Goal: Task Accomplishment & Management: Manage account settings

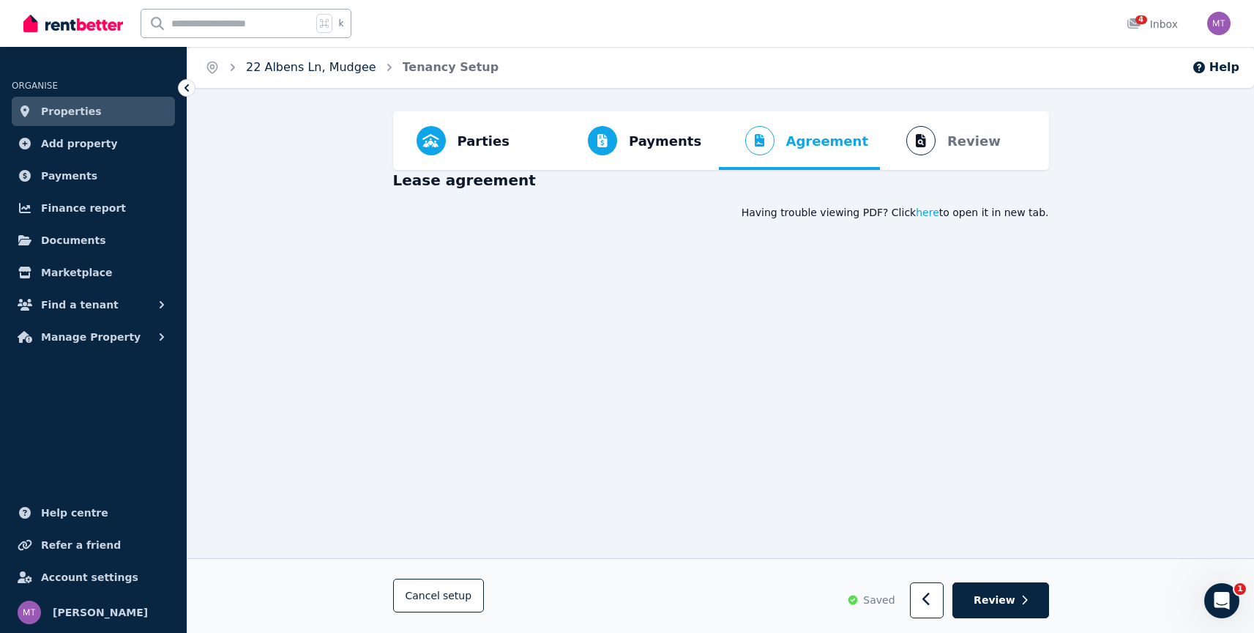
click at [275, 67] on link "22 Albens Ln, Mudgee" at bounding box center [311, 67] width 130 height 14
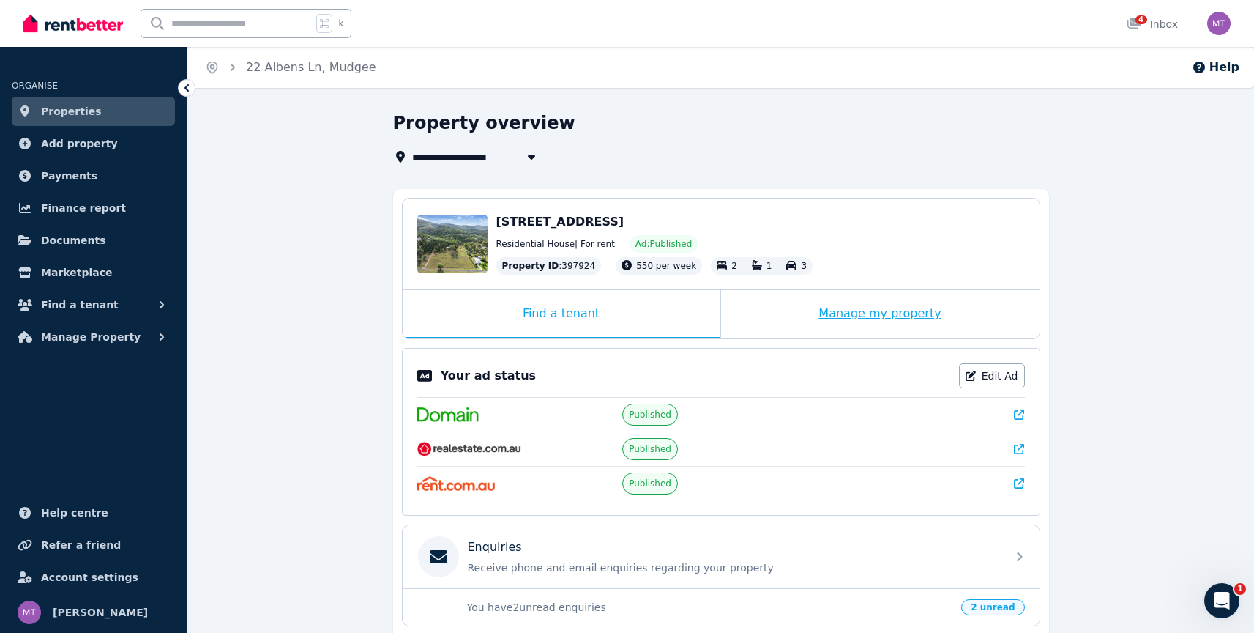
click at [857, 312] on div "Manage my property" at bounding box center [880, 314] width 319 height 48
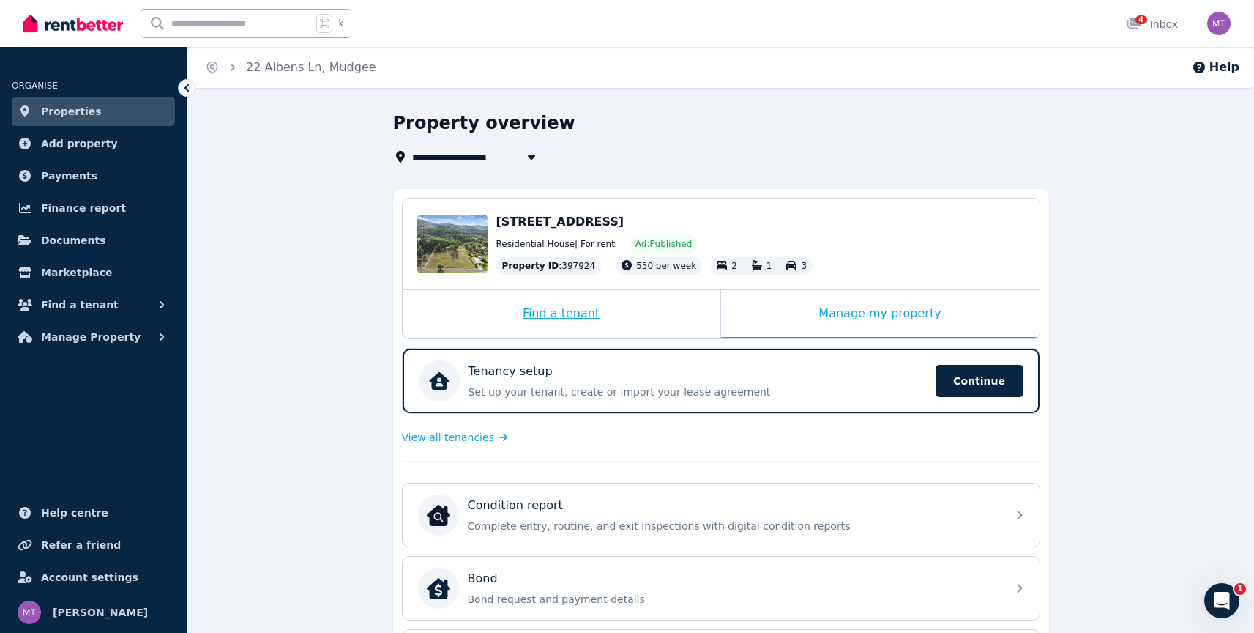
click at [610, 314] on div "Find a tenant" at bounding box center [562, 314] width 318 height 48
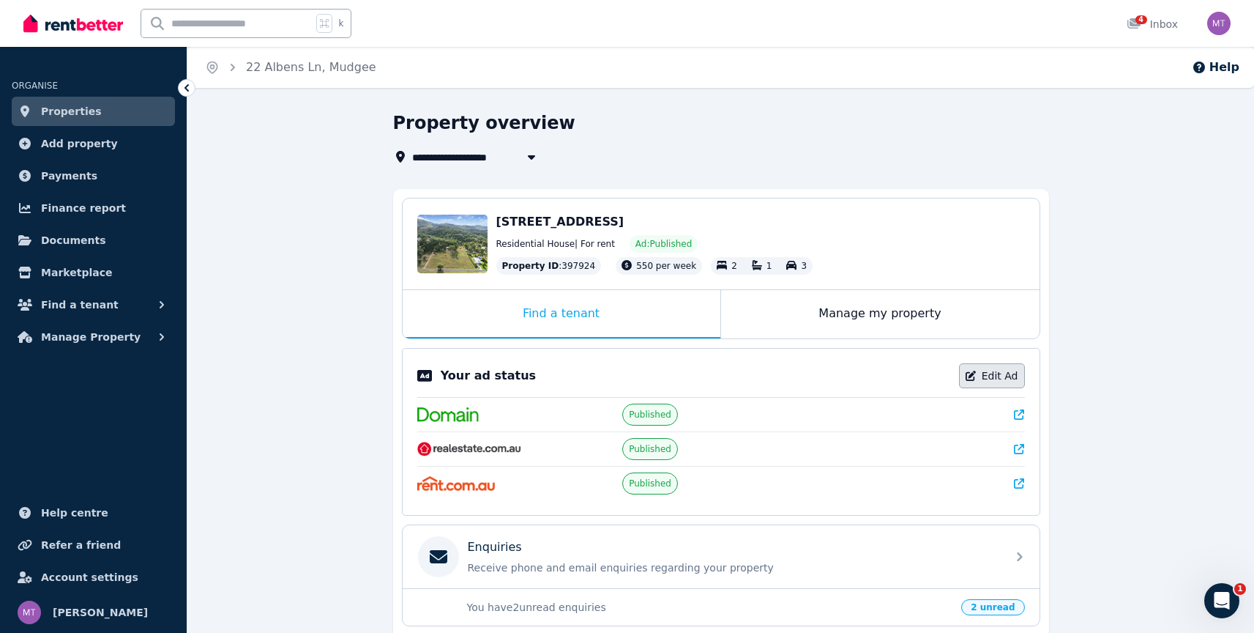
click at [1014, 366] on link "Edit Ad" at bounding box center [992, 375] width 66 height 25
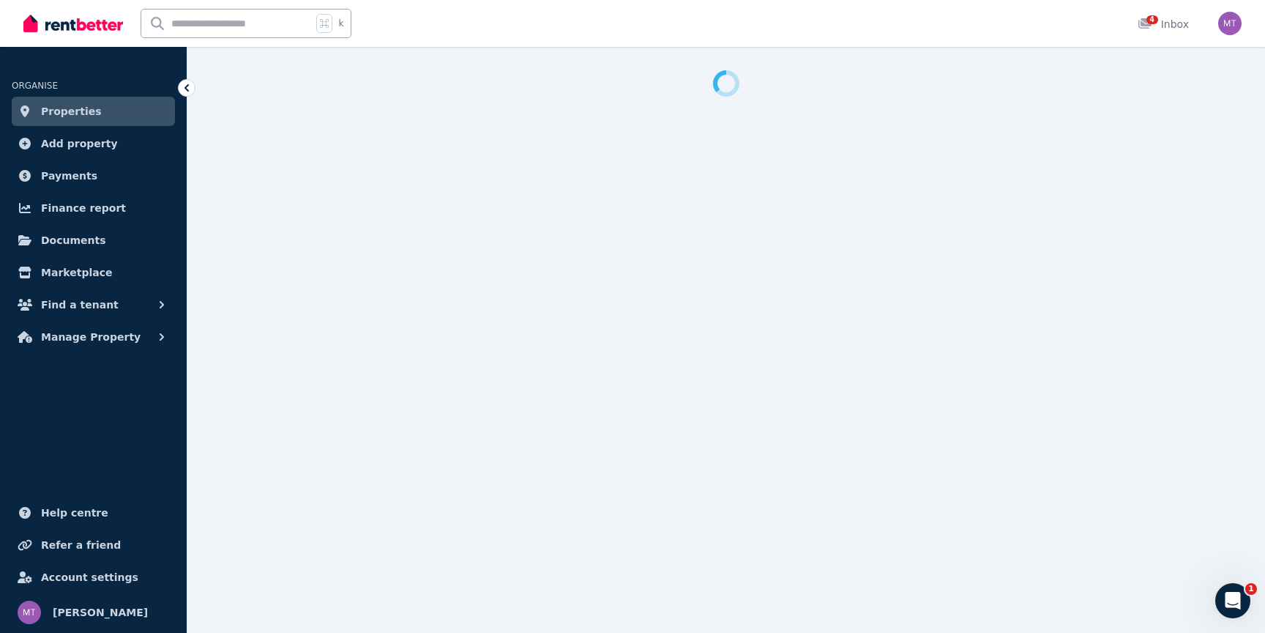
select select "***"
select select "**********"
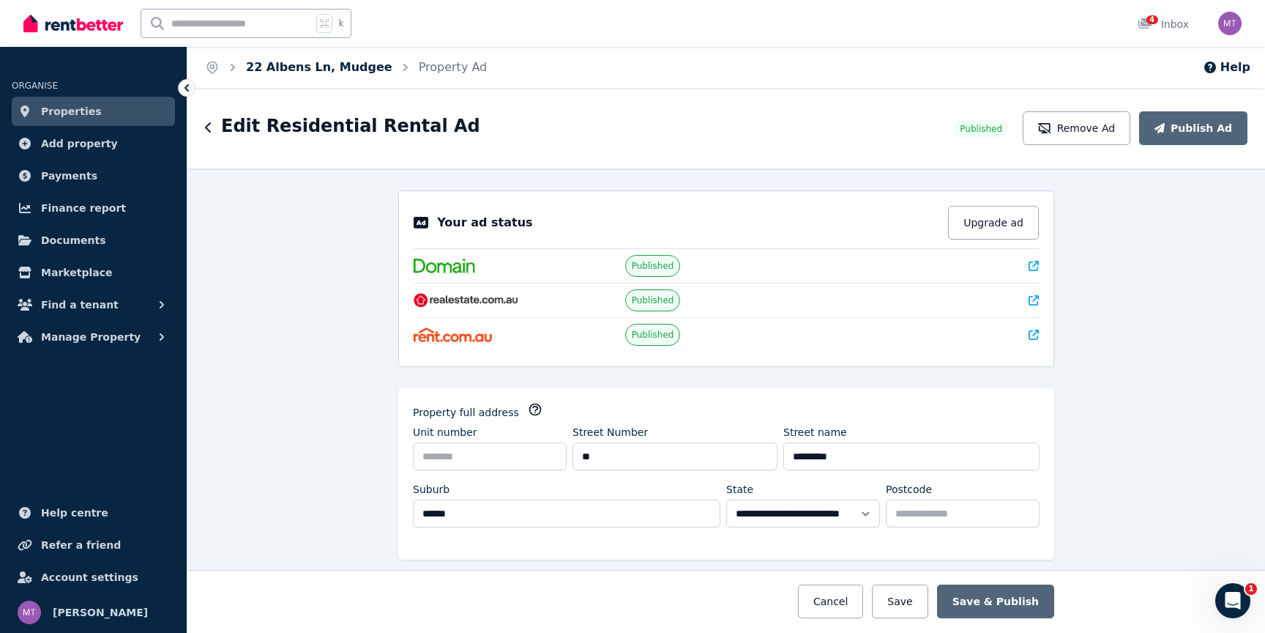
click at [322, 69] on link "22 Albens Ln, Mudgee" at bounding box center [319, 67] width 146 height 14
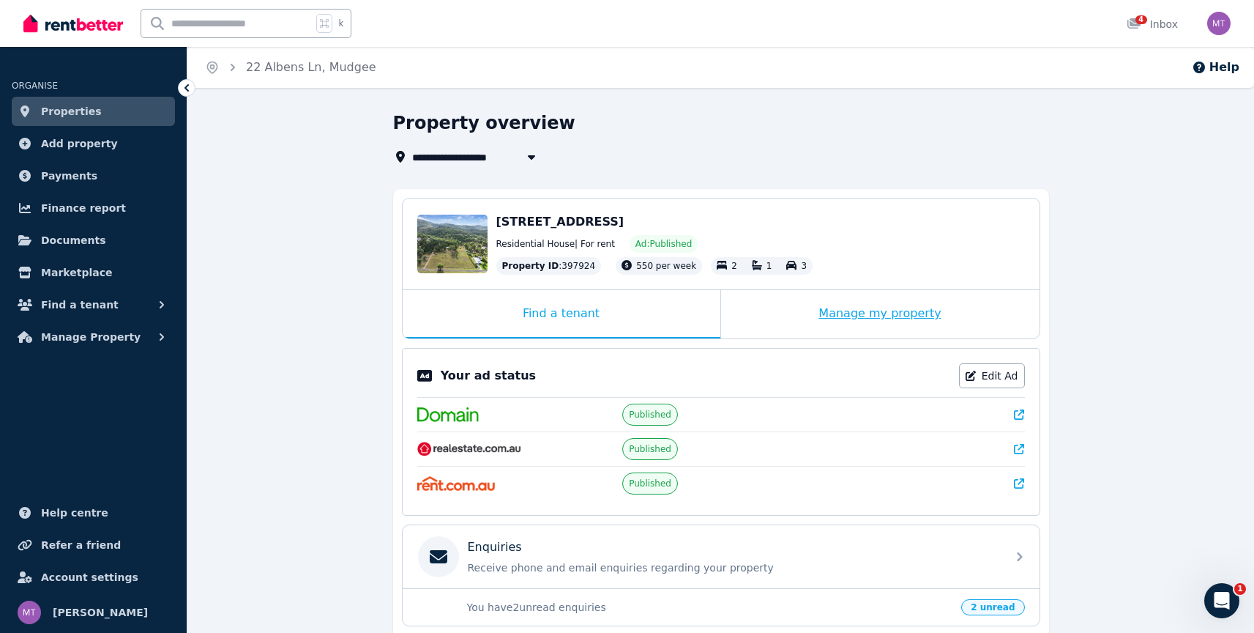
click at [863, 323] on div "Manage my property" at bounding box center [880, 314] width 319 height 48
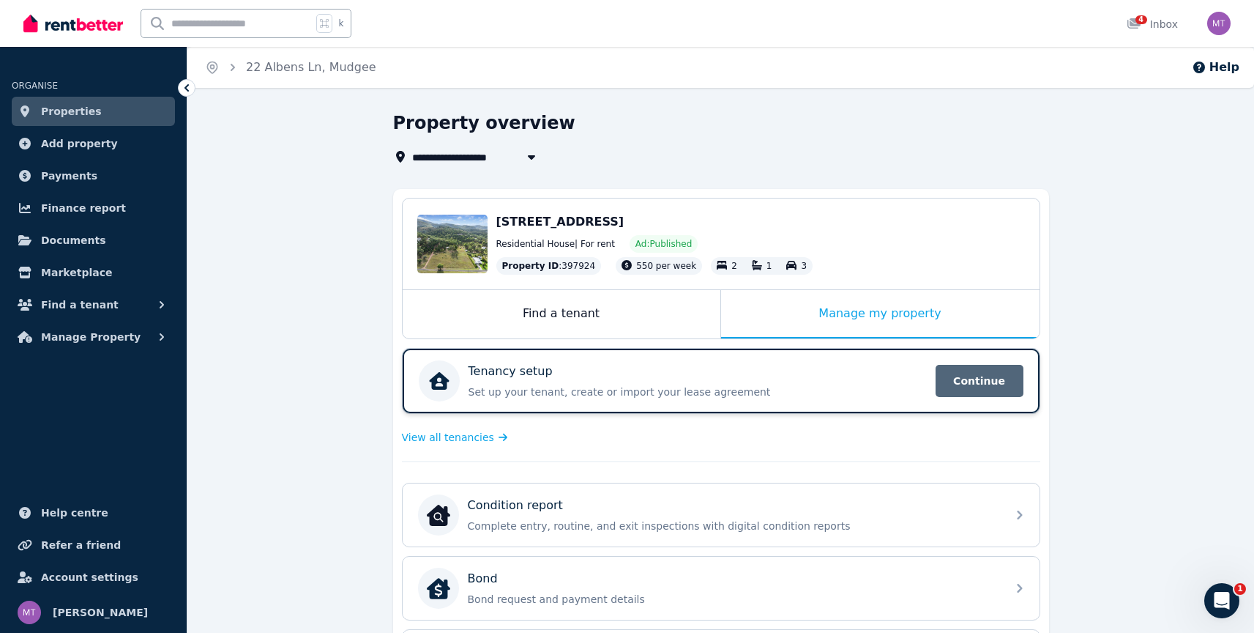
click at [972, 379] on span "Continue" at bounding box center [980, 381] width 88 height 32
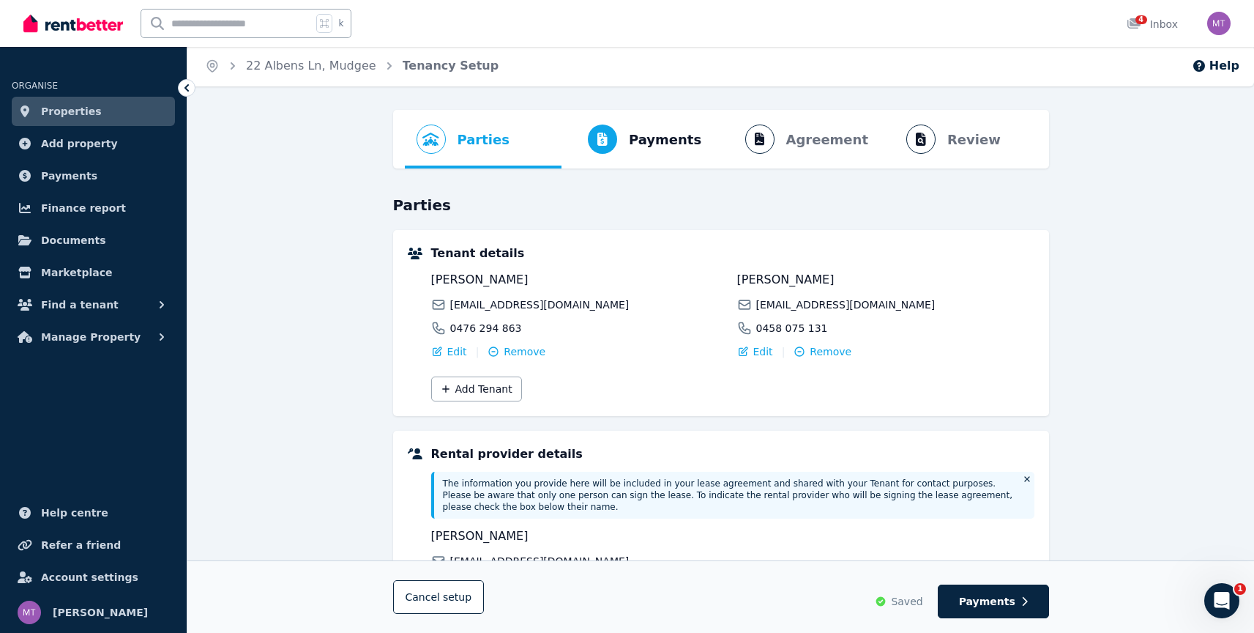
scroll to position [3, 0]
click at [756, 172] on div "Parties Rental provider and tenant details Payments Bond and rental payments Ag…" at bounding box center [720, 484] width 1067 height 752
